Goal: Transaction & Acquisition: Purchase product/service

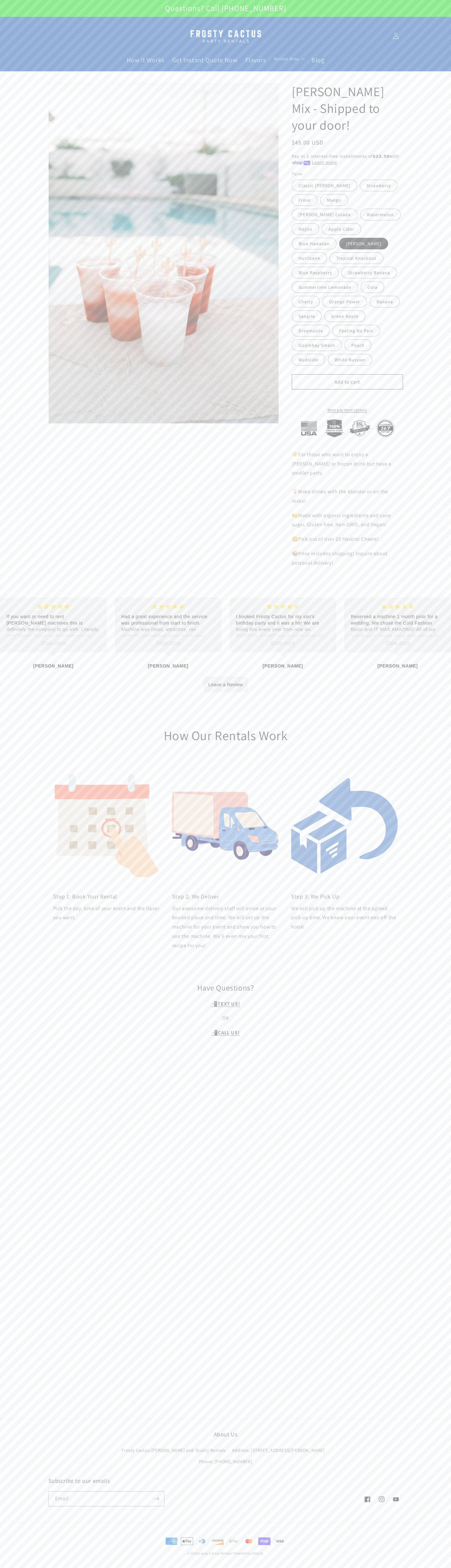
click at [347, 382] on button "Add to cart" at bounding box center [347, 382] width 111 height 15
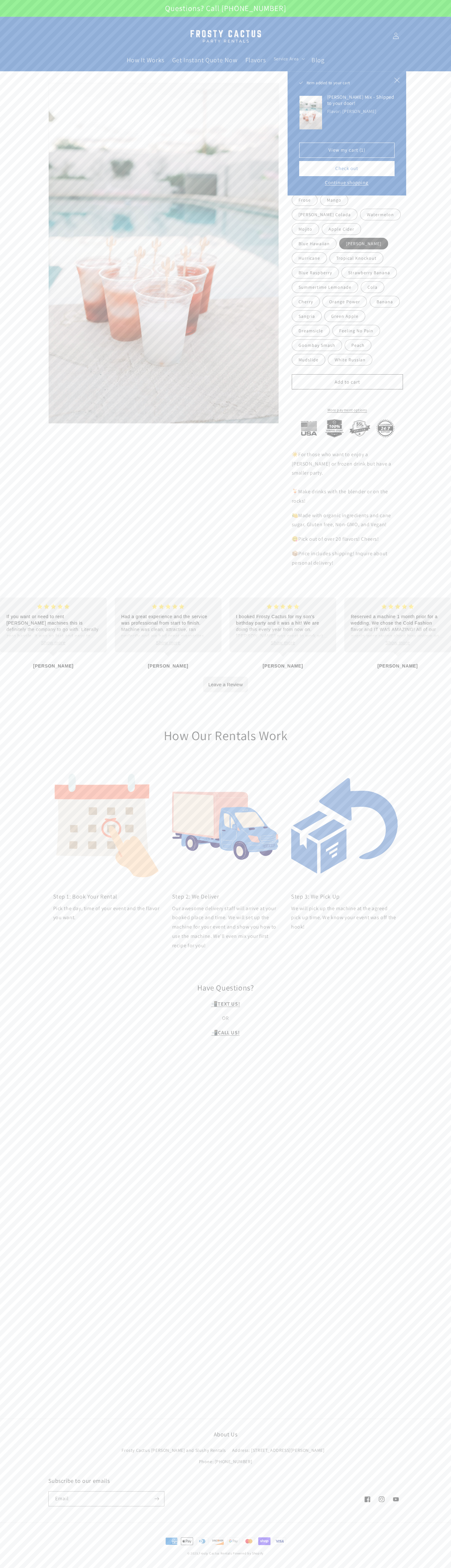
click at [347, 168] on button "Check out" at bounding box center [347, 168] width 95 height 15
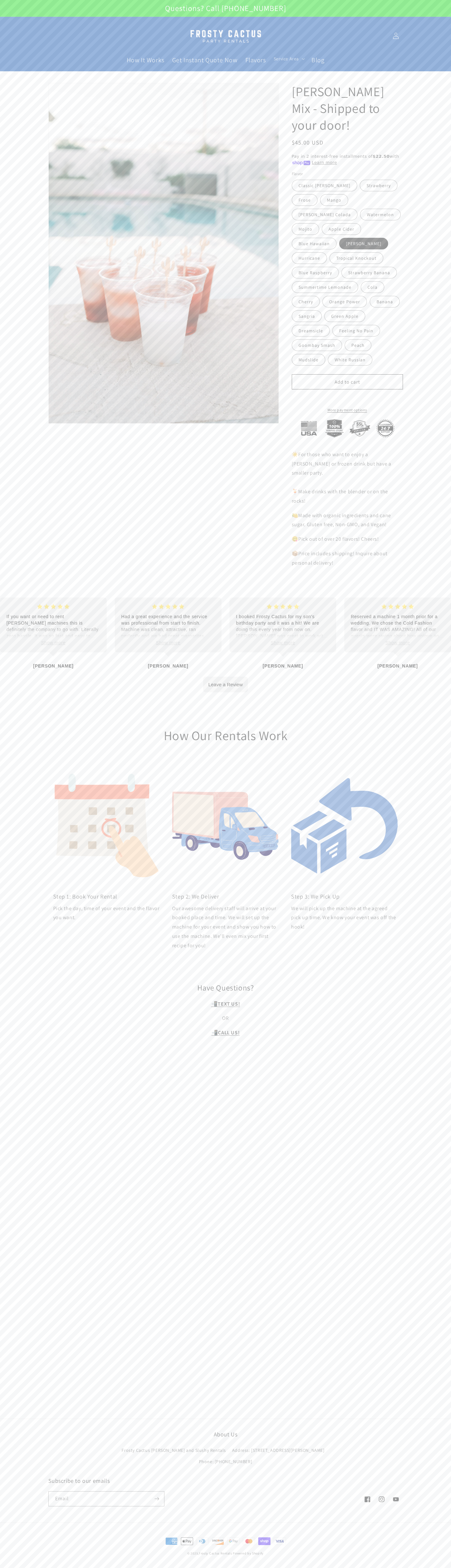
click at [396, 36] on icon at bounding box center [396, 36] width 7 height 7
